Goal: Task Accomplishment & Management: Manage account settings

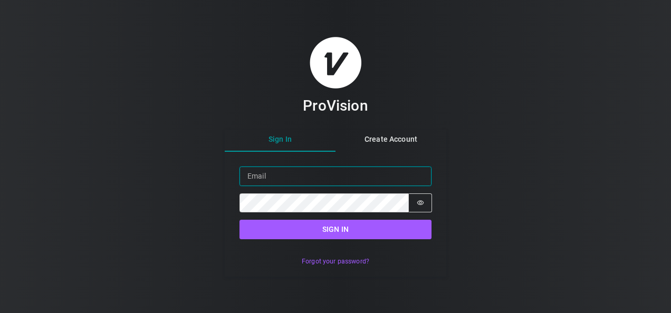
click at [262, 176] on input "Email" at bounding box center [335, 177] width 192 height 20
paste input "[PERSON_NAME][EMAIL_ADDRESS][DOMAIN_NAME]"
type input "[PERSON_NAME][EMAIL_ADDRESS][DOMAIN_NAME]"
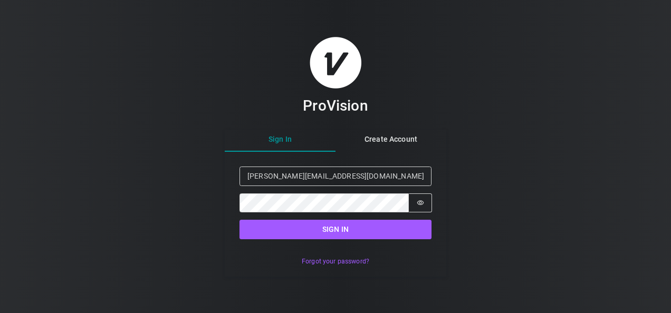
click at [182, 156] on div "ProVision Sign In Create Account Sign in Email [PERSON_NAME][EMAIL_ADDRESS][DOM…" at bounding box center [335, 156] width 671 height 313
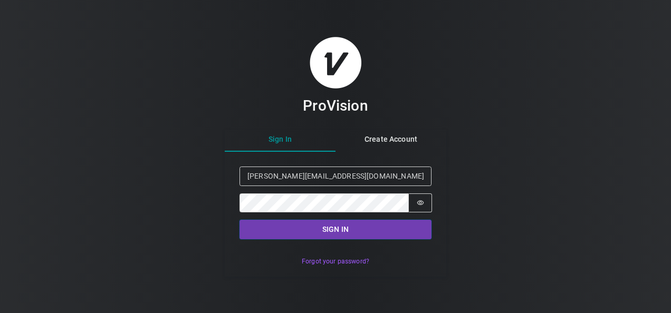
click at [323, 228] on button "Sign in" at bounding box center [335, 230] width 192 height 20
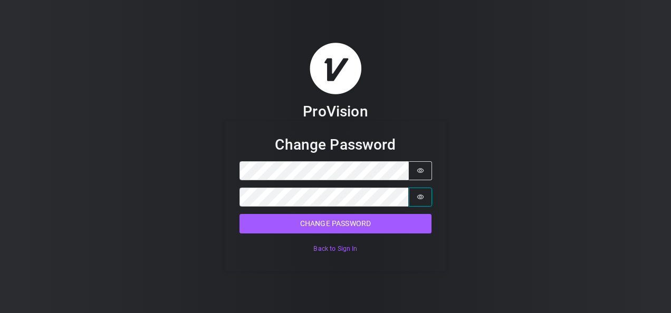
click at [423, 198] on icon "Show password" at bounding box center [420, 197] width 7 height 7
click at [424, 173] on button "Password is hidden" at bounding box center [420, 170] width 23 height 19
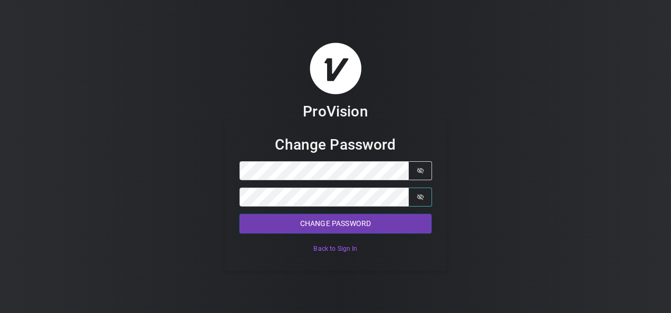
click at [364, 229] on button "Change Password" at bounding box center [335, 224] width 192 height 20
